Goal: Communication & Community: Answer question/provide support

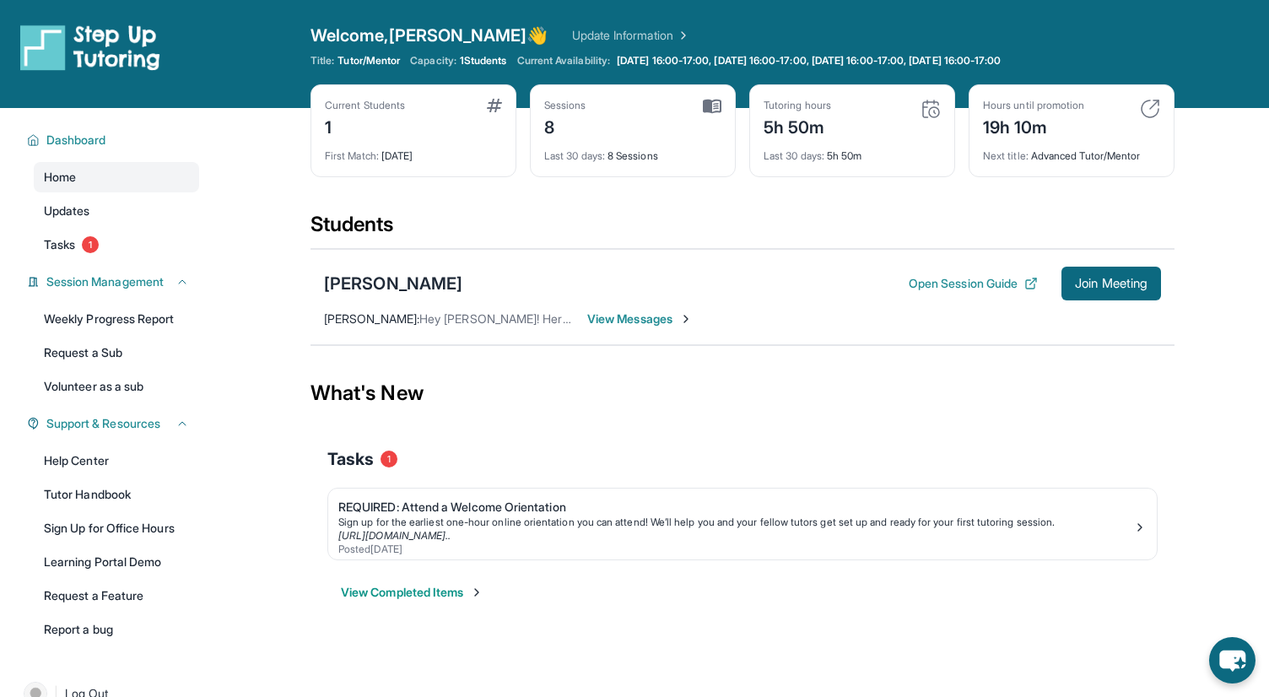
click at [633, 320] on span "View Messages" at bounding box center [640, 319] width 106 height 17
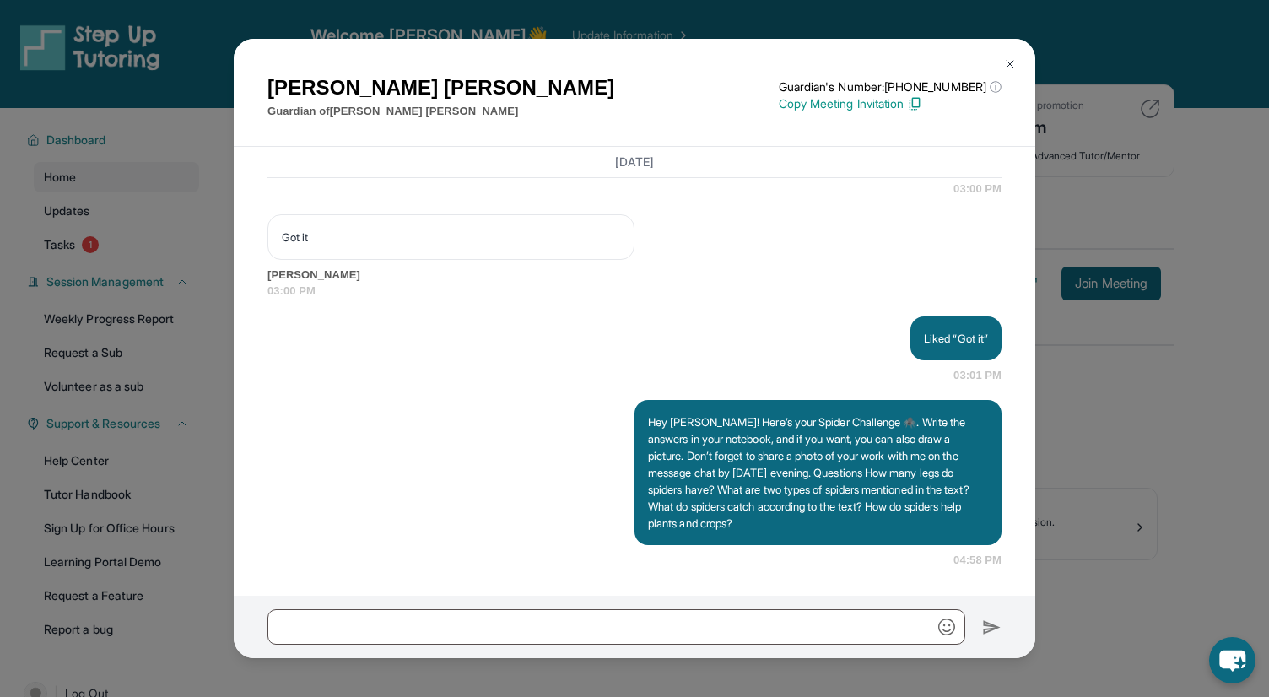
scroll to position [9097, 0]
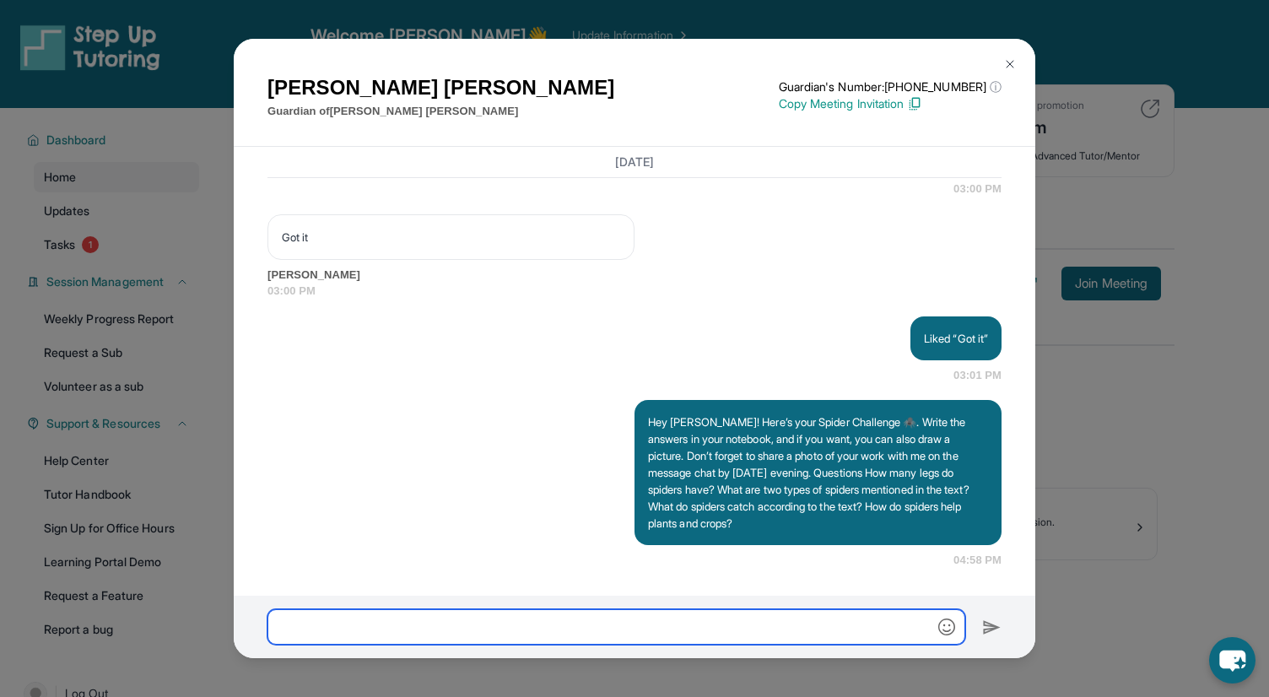
click at [539, 625] on input "text" at bounding box center [617, 626] width 698 height 35
paste input "**********"
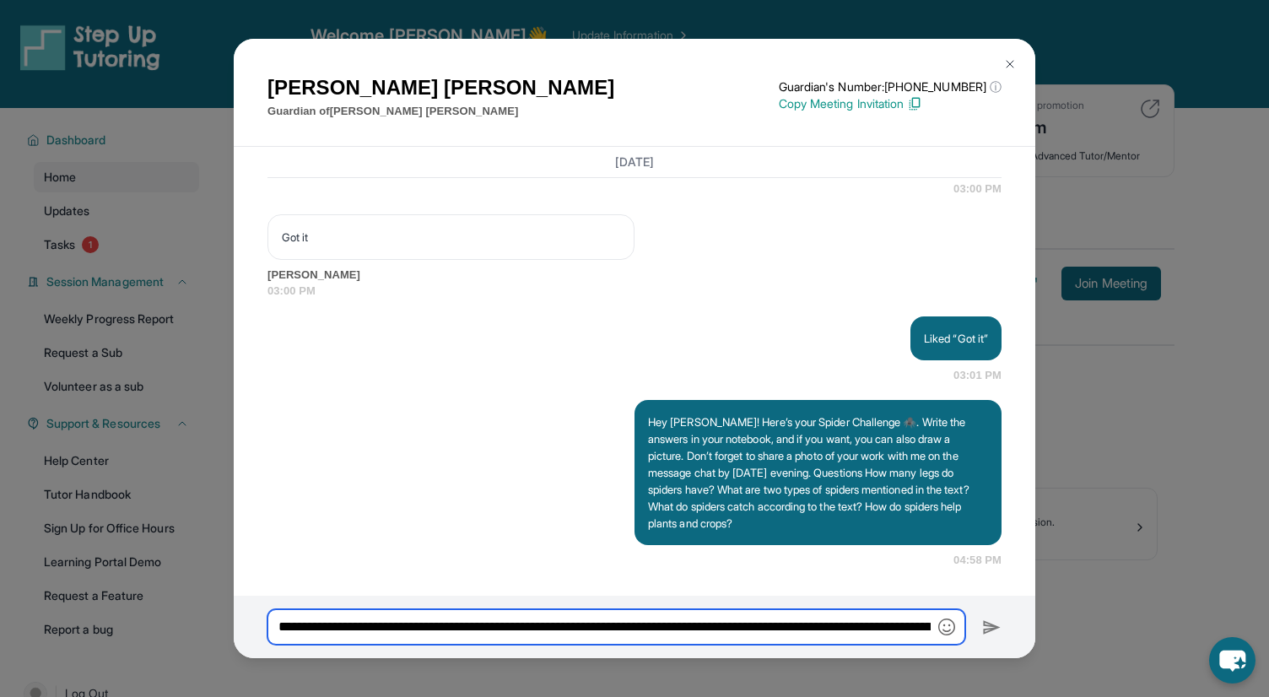
scroll to position [0, 394]
type input "**********"
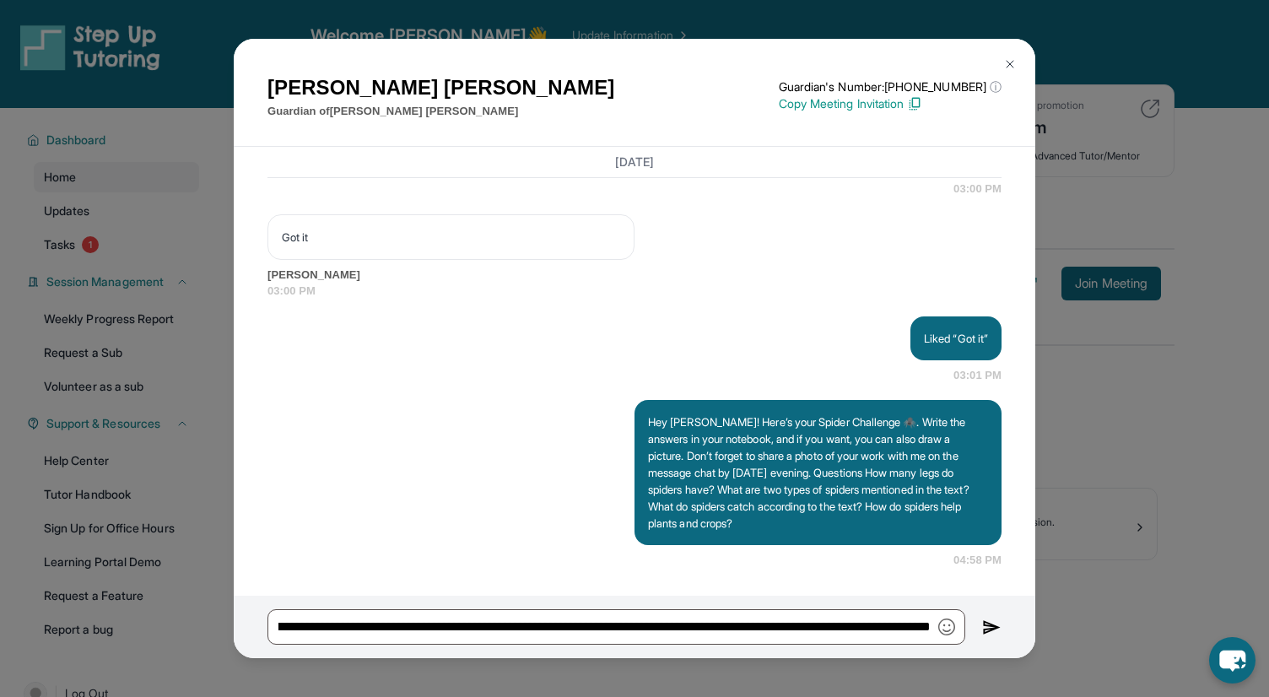
scroll to position [0, 0]
click at [990, 626] on img at bounding box center [991, 628] width 19 height 20
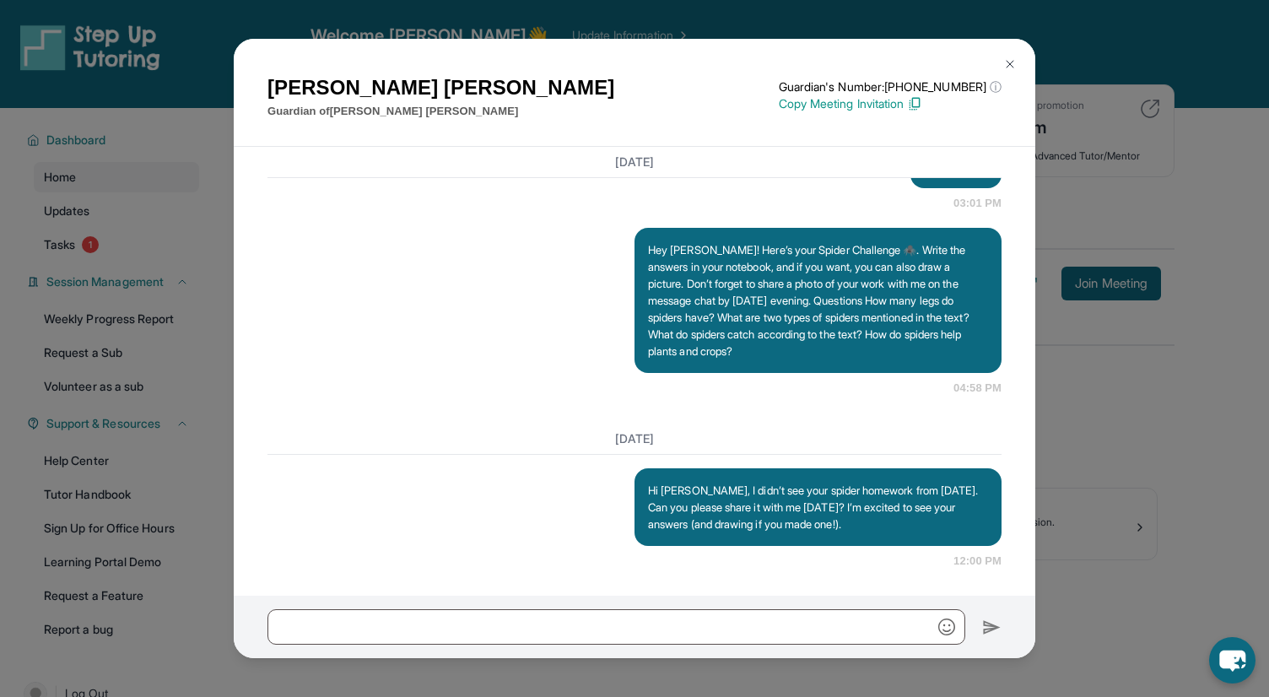
scroll to position [9270, 0]
click at [1008, 63] on img at bounding box center [1011, 64] width 14 height 14
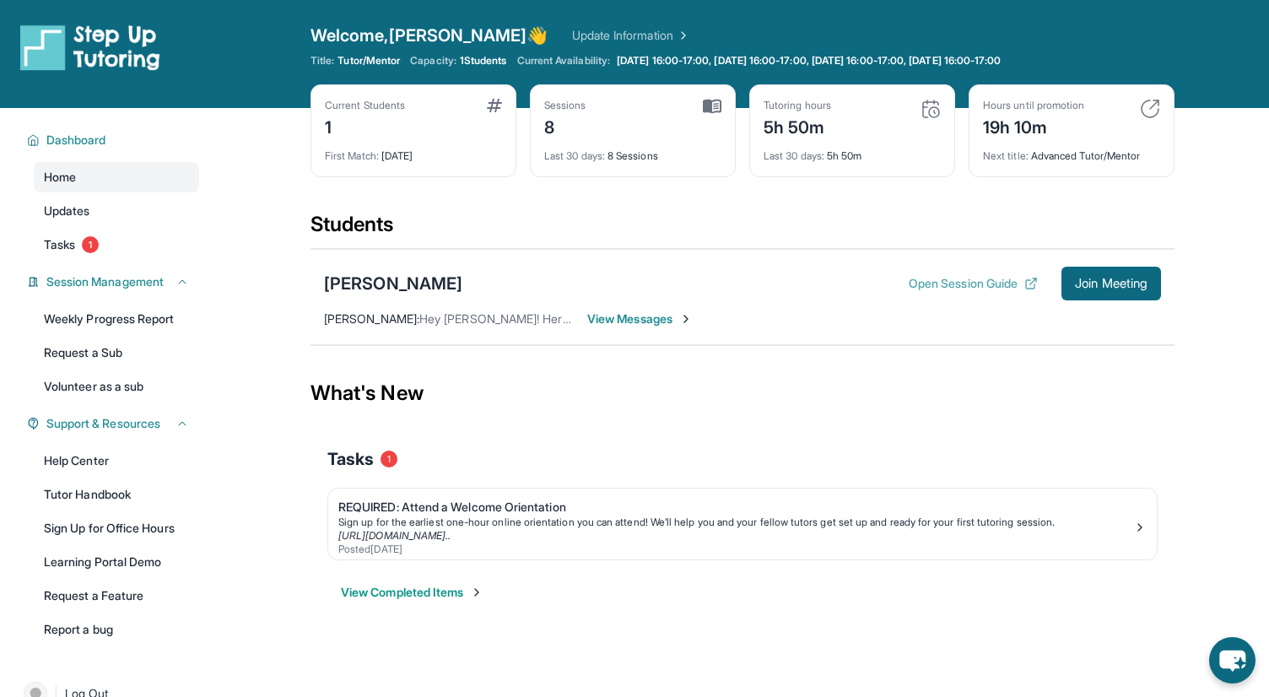
click at [930, 280] on button "Open Session Guide" at bounding box center [973, 283] width 129 height 17
click at [649, 319] on span "View Messages" at bounding box center [640, 319] width 106 height 17
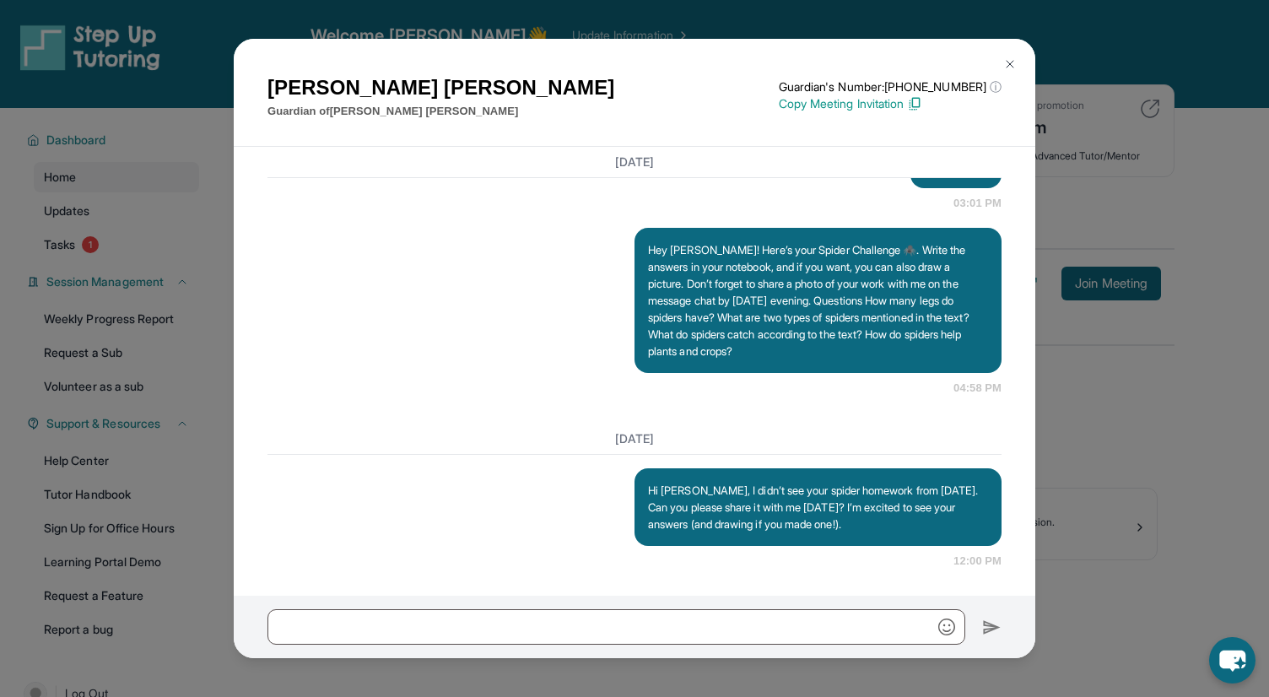
scroll to position [9270, 0]
click at [1013, 67] on img at bounding box center [1011, 64] width 14 height 14
